Goal: Communication & Community: Share content

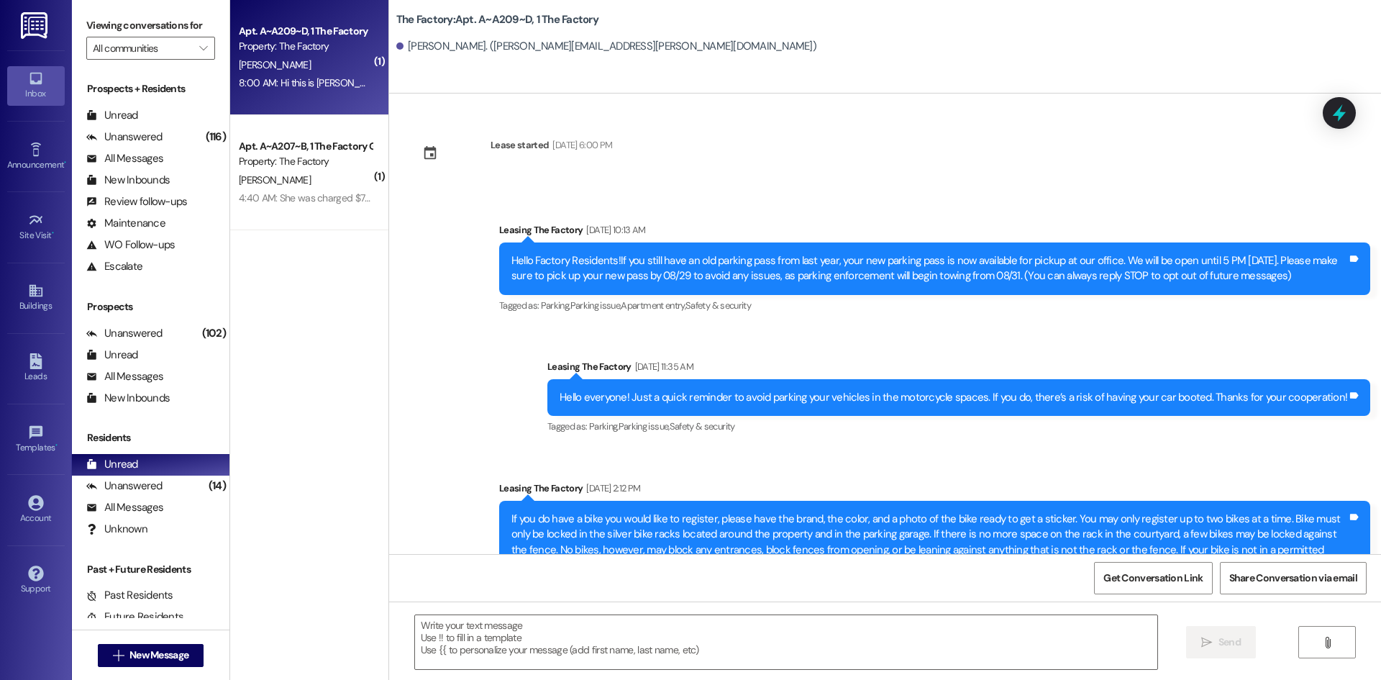
scroll to position [9308, 0]
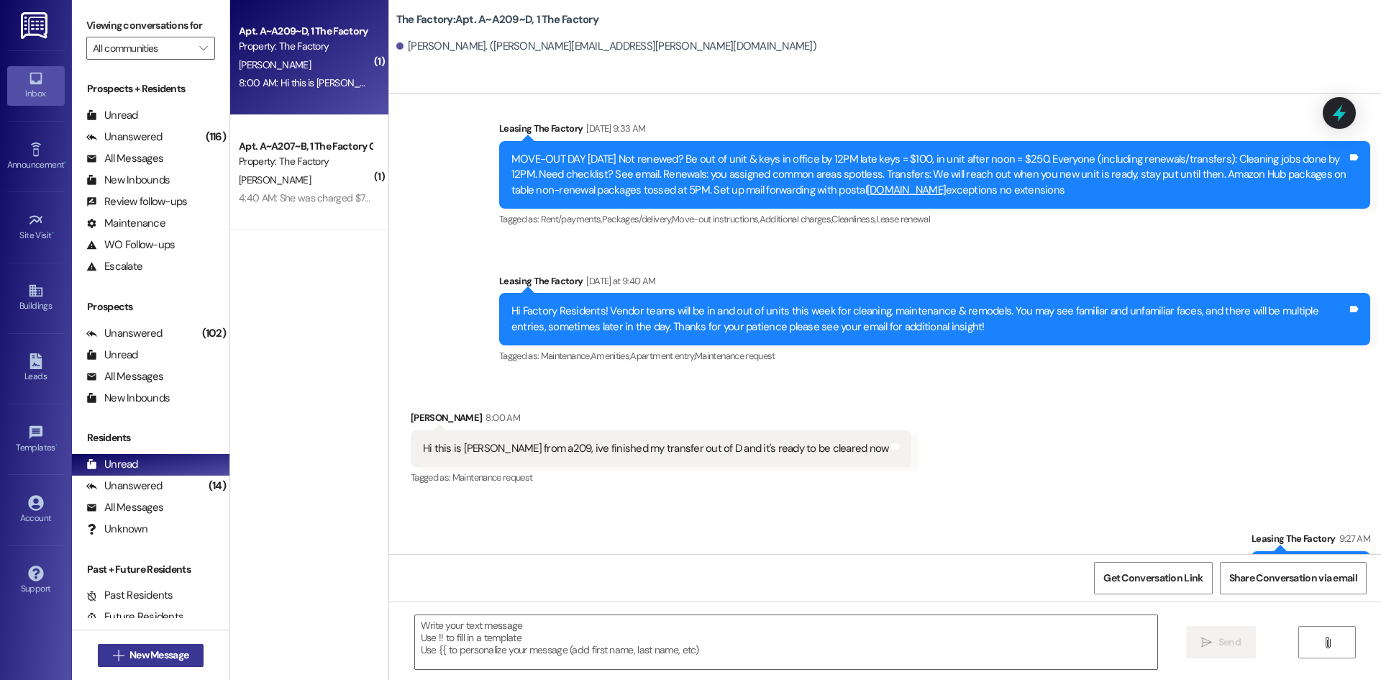
click at [129, 658] on span "New Message" at bounding box center [158, 654] width 59 height 15
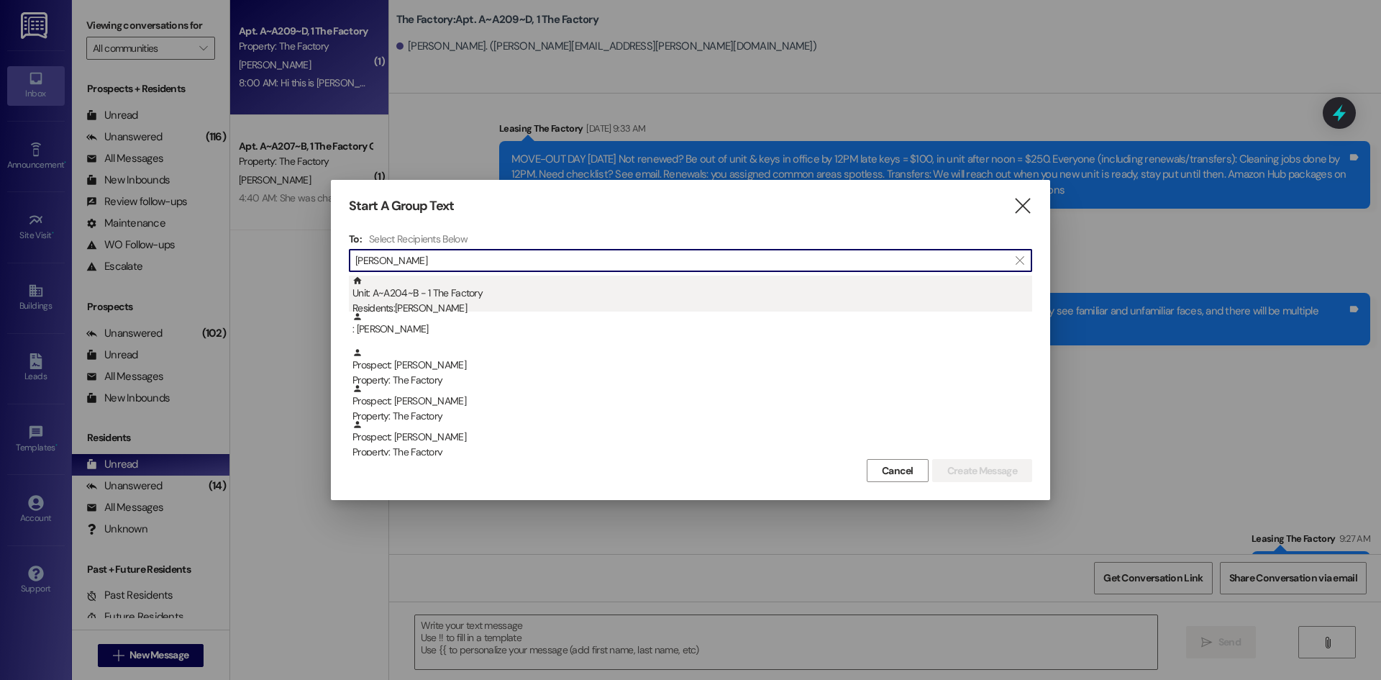
type input "[PERSON_NAME]"
click at [473, 288] on div "Unit: A~A204~B - 1 The Factory Residents: [PERSON_NAME]" at bounding box center [692, 295] width 680 height 41
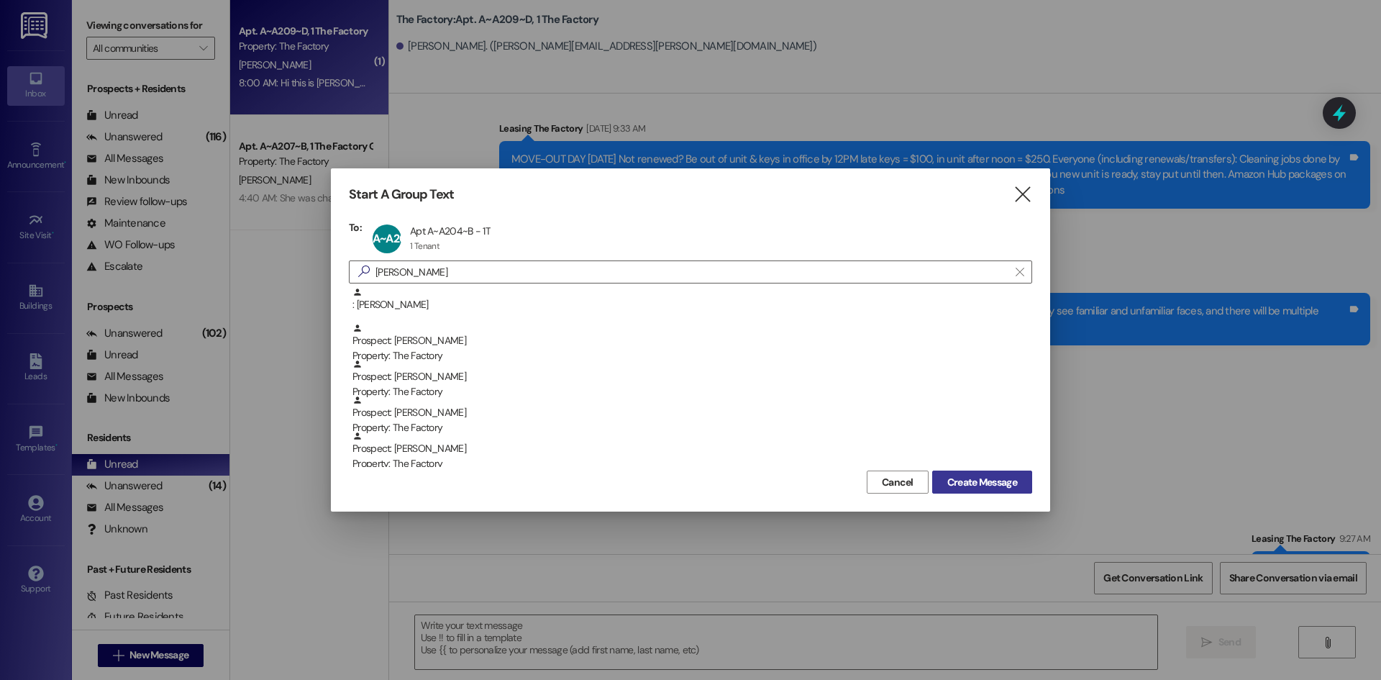
click at [948, 493] on div "Start A Group Text  To: A~A204~B Apt A~A204~B - 1T Apt A~A204~B - 1T 1 Tenant …" at bounding box center [690, 339] width 719 height 343
click at [949, 488] on span "Create Message" at bounding box center [982, 482] width 70 height 15
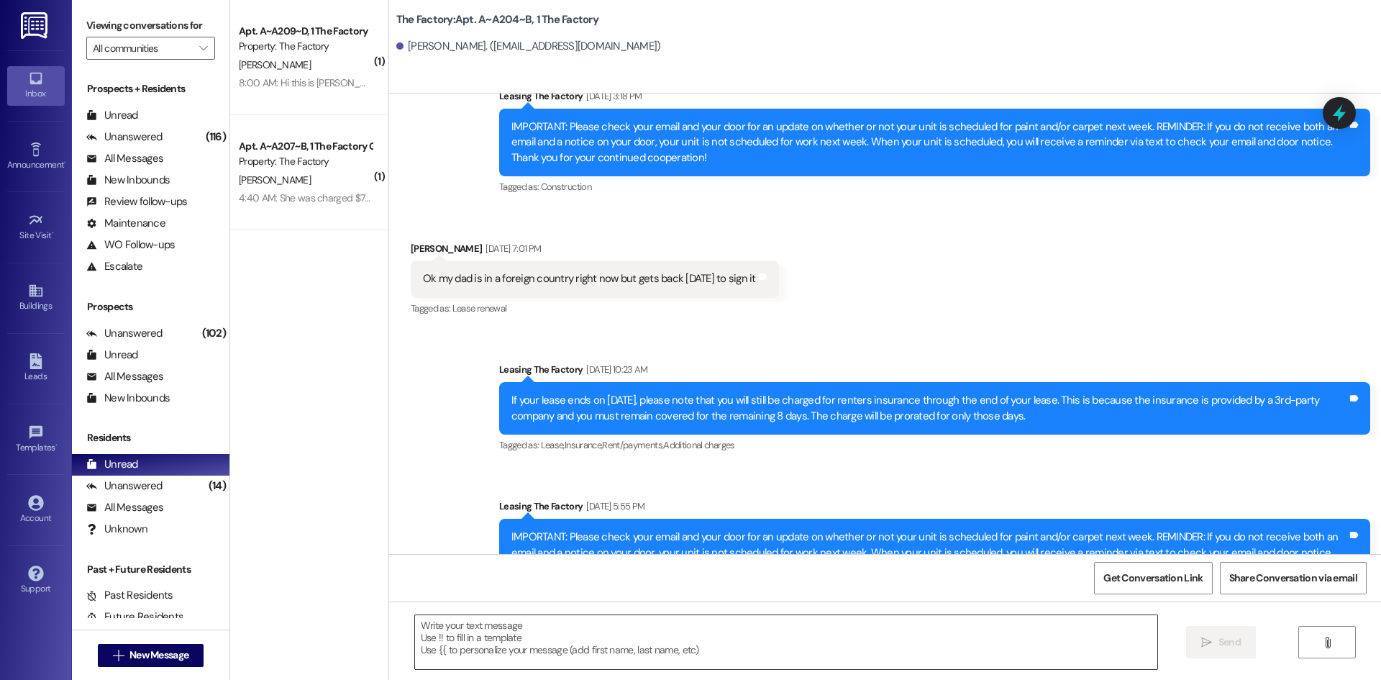
click at [464, 638] on textarea at bounding box center [786, 642] width 742 height 54
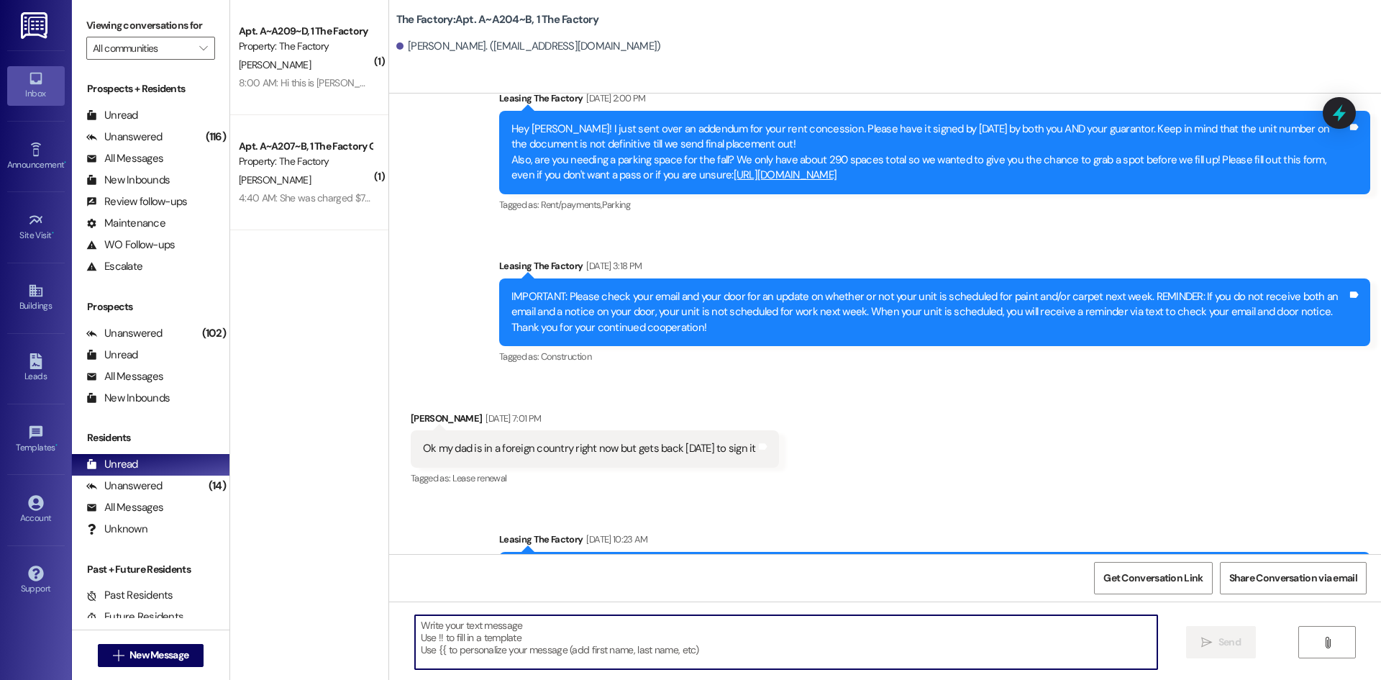
scroll to position [11393, 0]
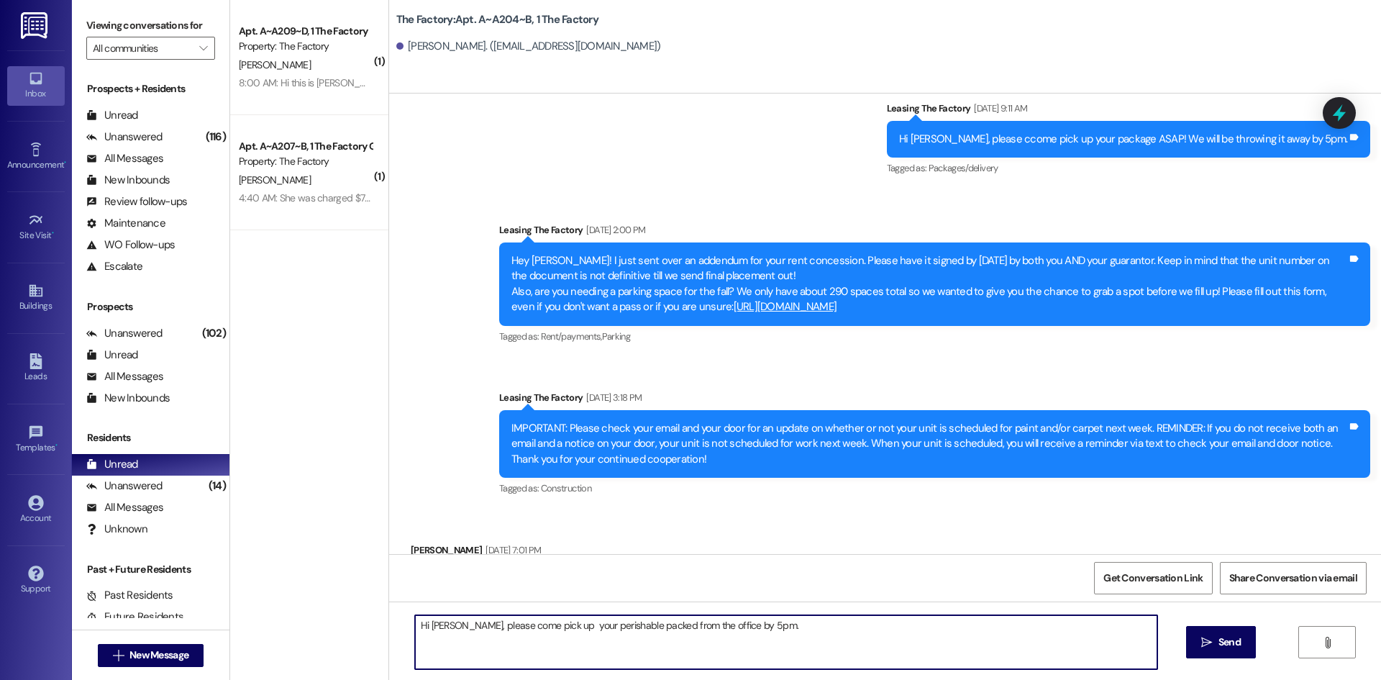
click at [544, 629] on textarea "Hi [PERSON_NAME], please come pick up your perishable packed from the office by…" at bounding box center [786, 642] width 742 height 54
type textarea "Hi [PERSON_NAME], please come pick up your perishable packed from the office by…"
click at [1300, 96] on button "See them now!" at bounding box center [1317, 89] width 70 height 20
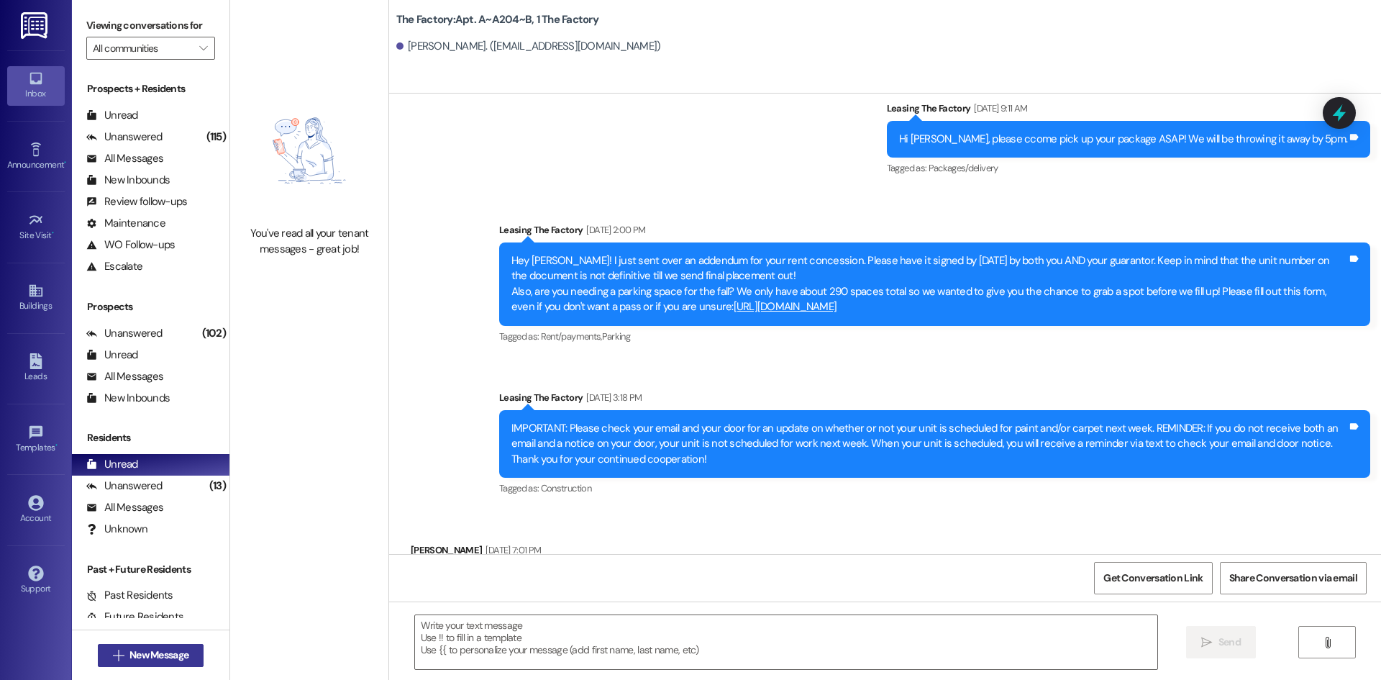
click at [176, 655] on span "New Message" at bounding box center [158, 654] width 59 height 15
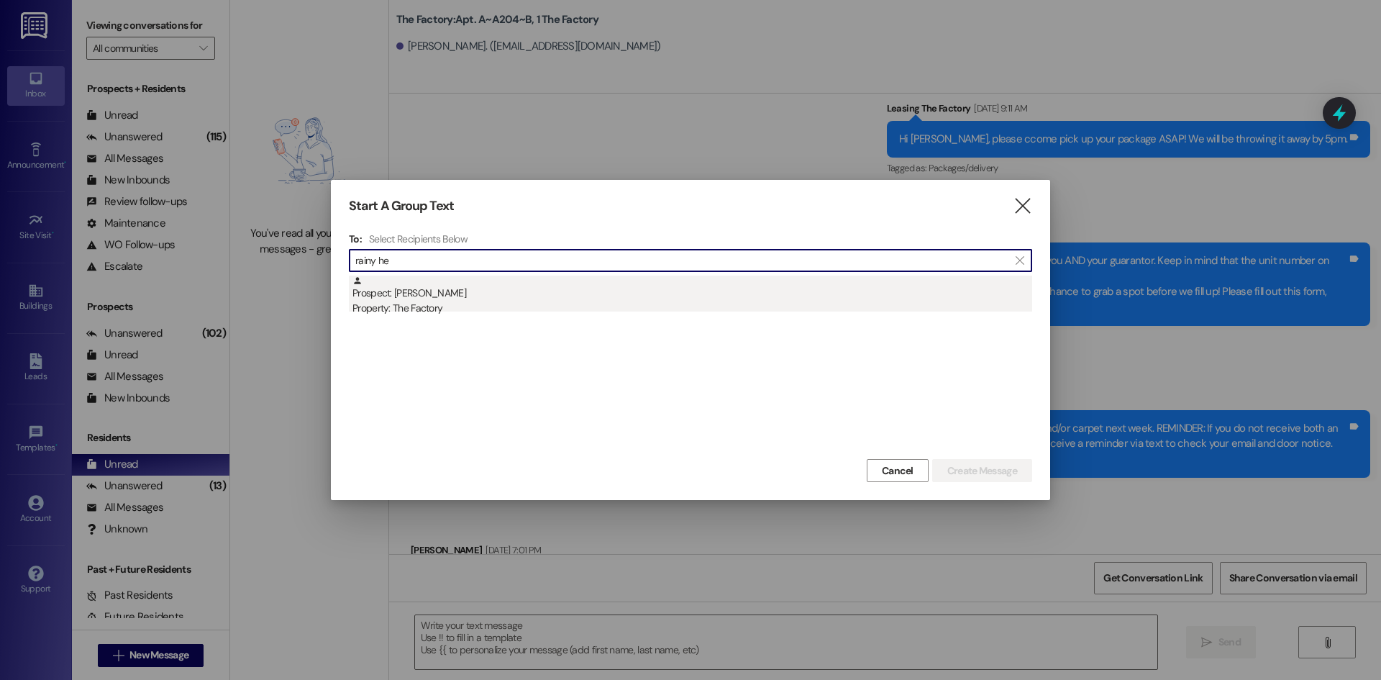
type input "rainy he"
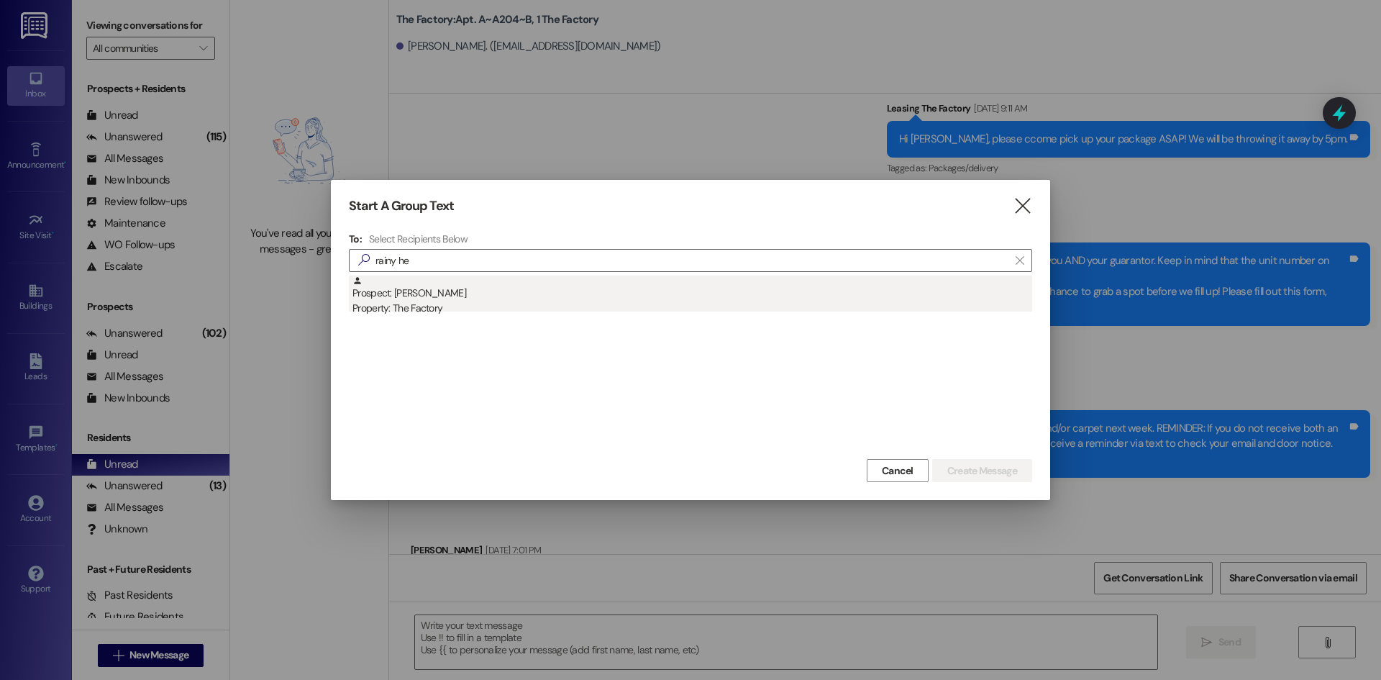
click at [393, 315] on div "Property: The Factory" at bounding box center [692, 308] width 680 height 15
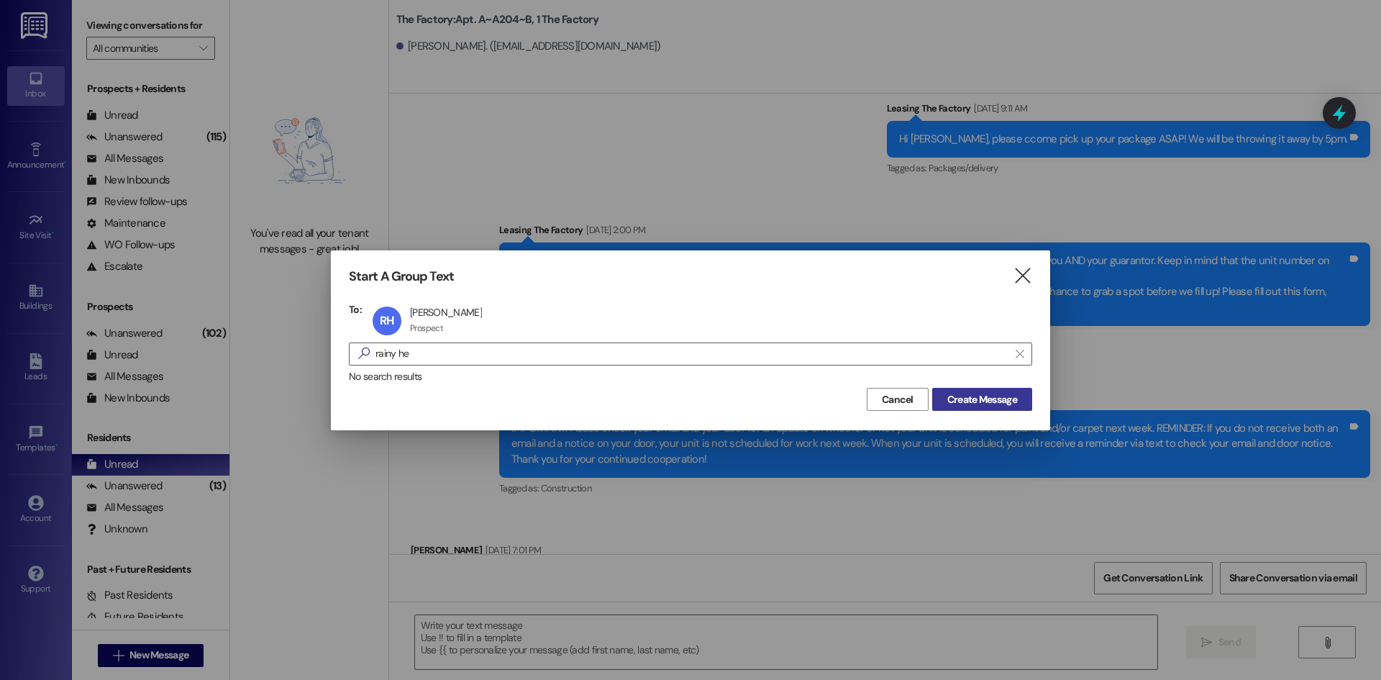
click at [957, 391] on button "Create Message" at bounding box center [982, 399] width 100 height 23
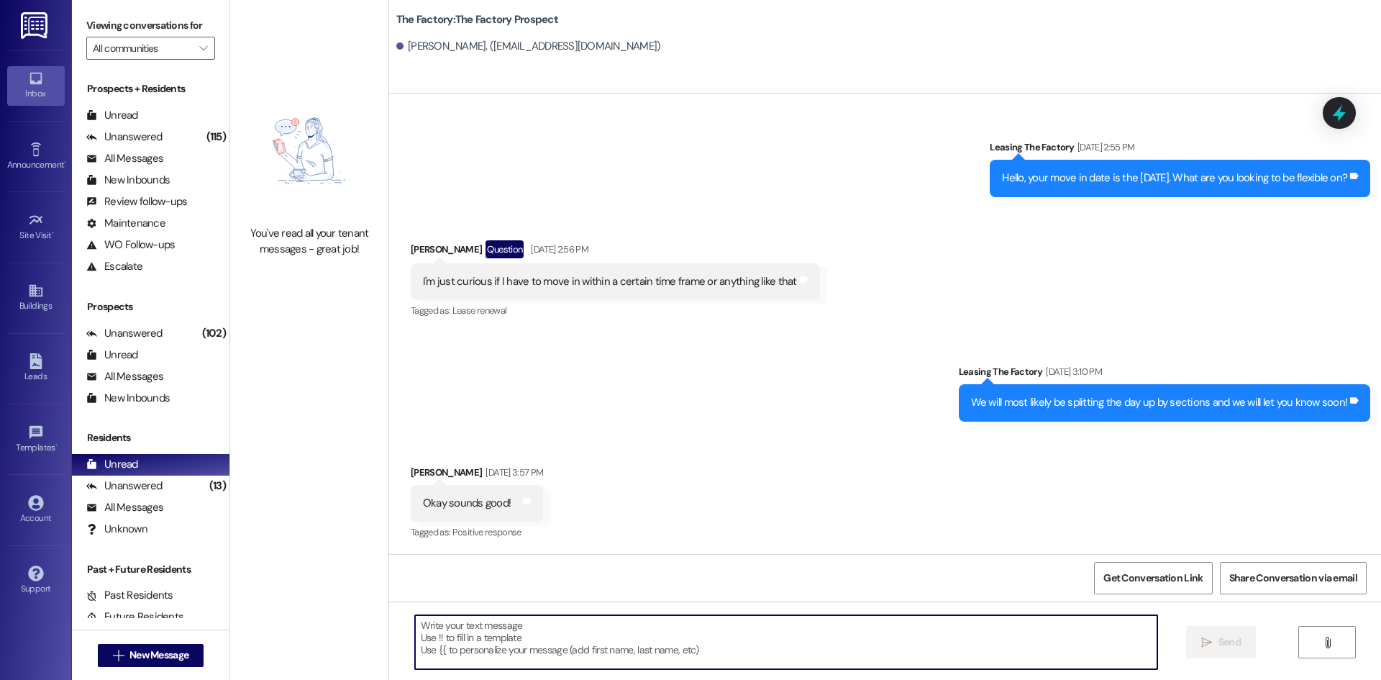
scroll to position [2276, 0]
click at [447, 650] on textarea at bounding box center [786, 642] width 742 height 54
paste textarea "[PHONE_NUMBER]"
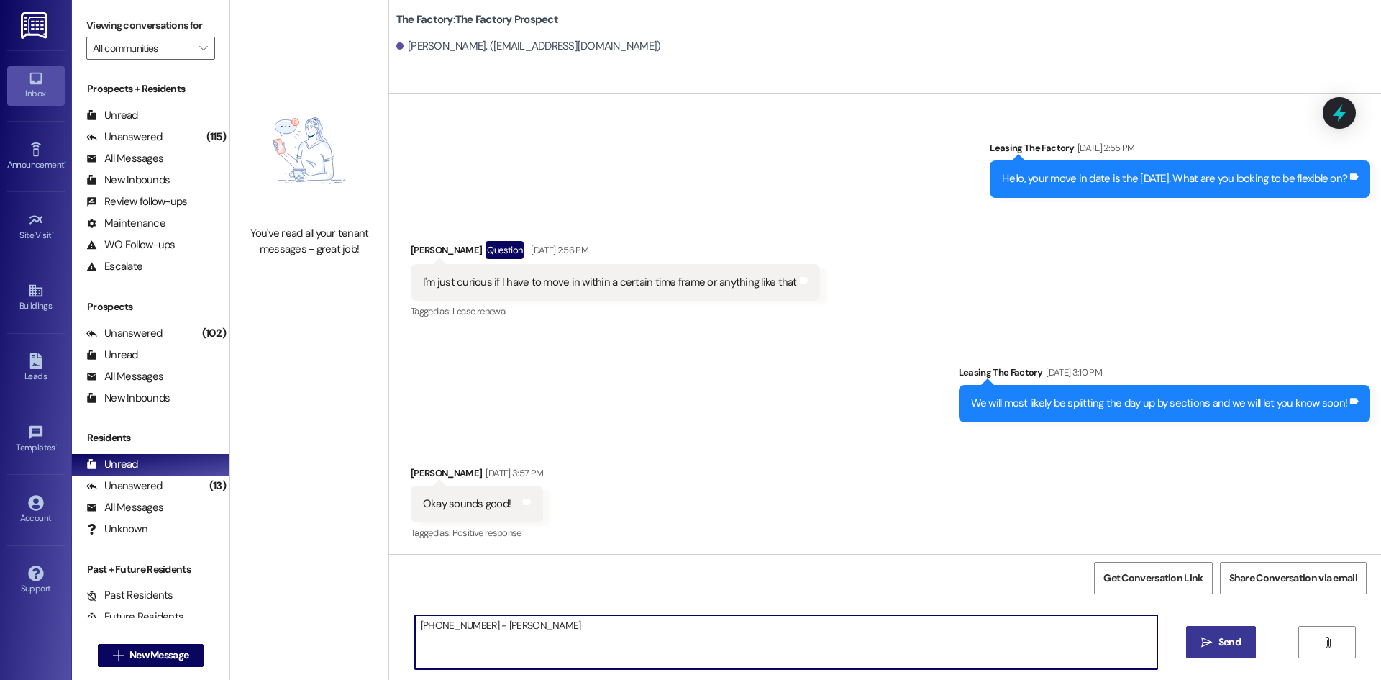
type textarea "[PHONE_NUMBER] - [PERSON_NAME]"
click at [1236, 642] on span "Send" at bounding box center [1229, 641] width 22 height 15
